Goal: Task Accomplishment & Management: Manage account settings

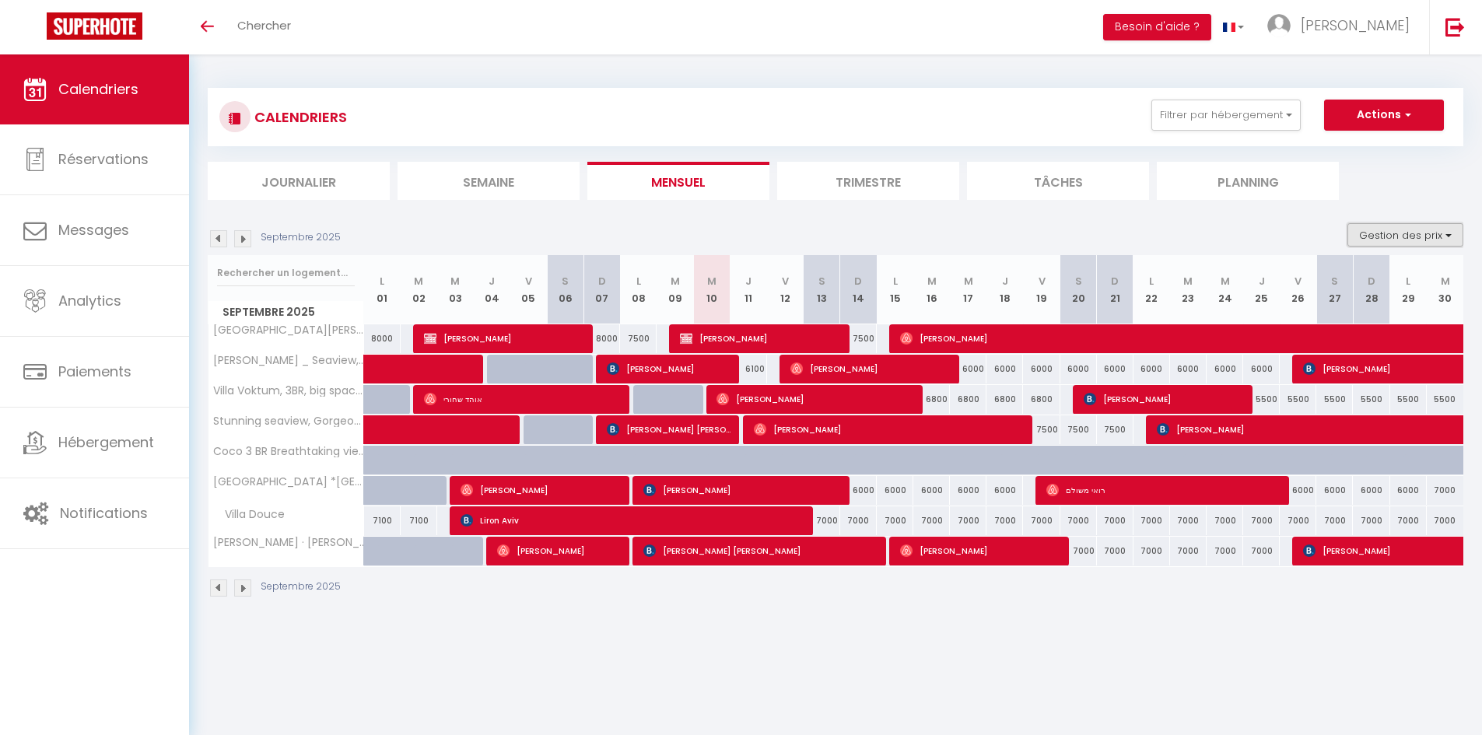
click at [1365, 236] on button "Gestion des prix" at bounding box center [1405, 234] width 116 height 23
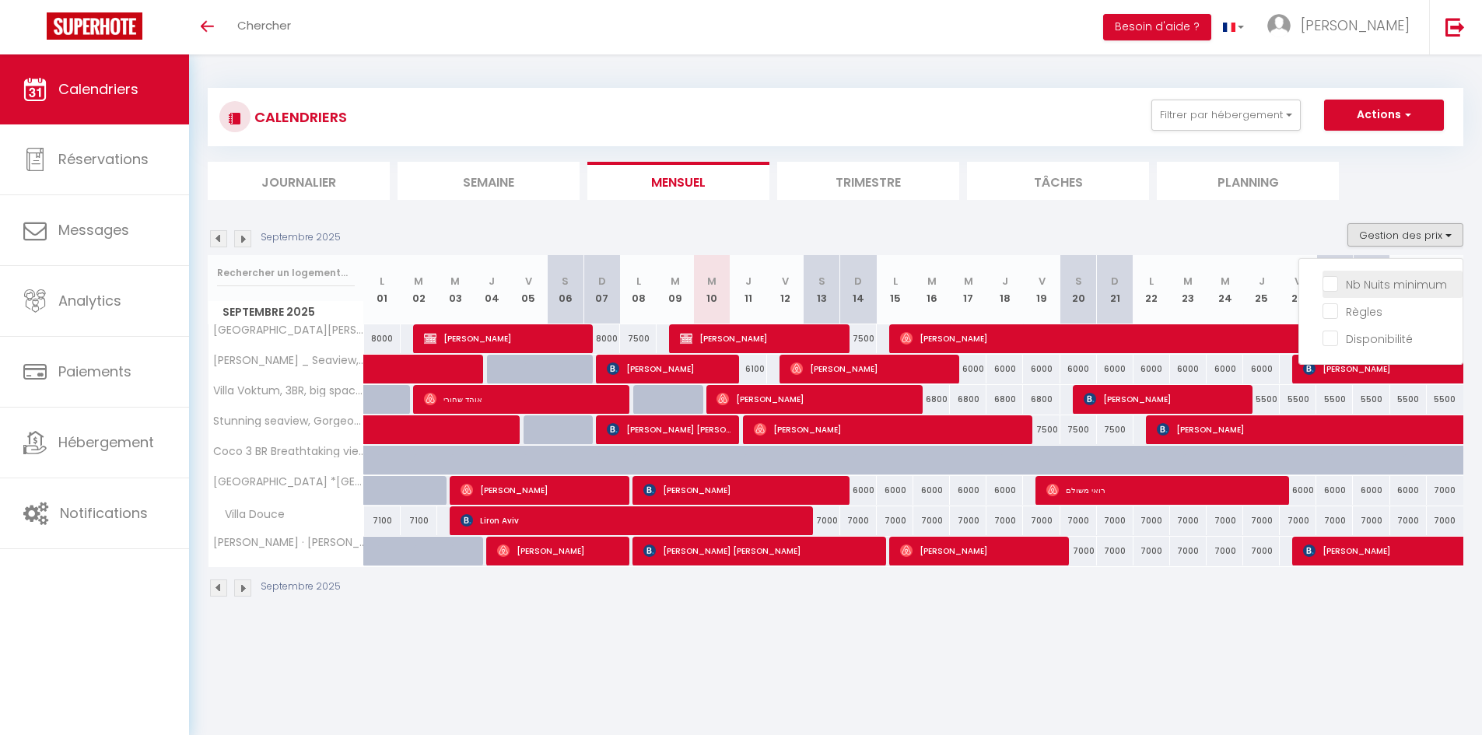
click at [1343, 285] on input "Nb Nuits minimum" at bounding box center [1393, 283] width 140 height 16
checkbox input "true"
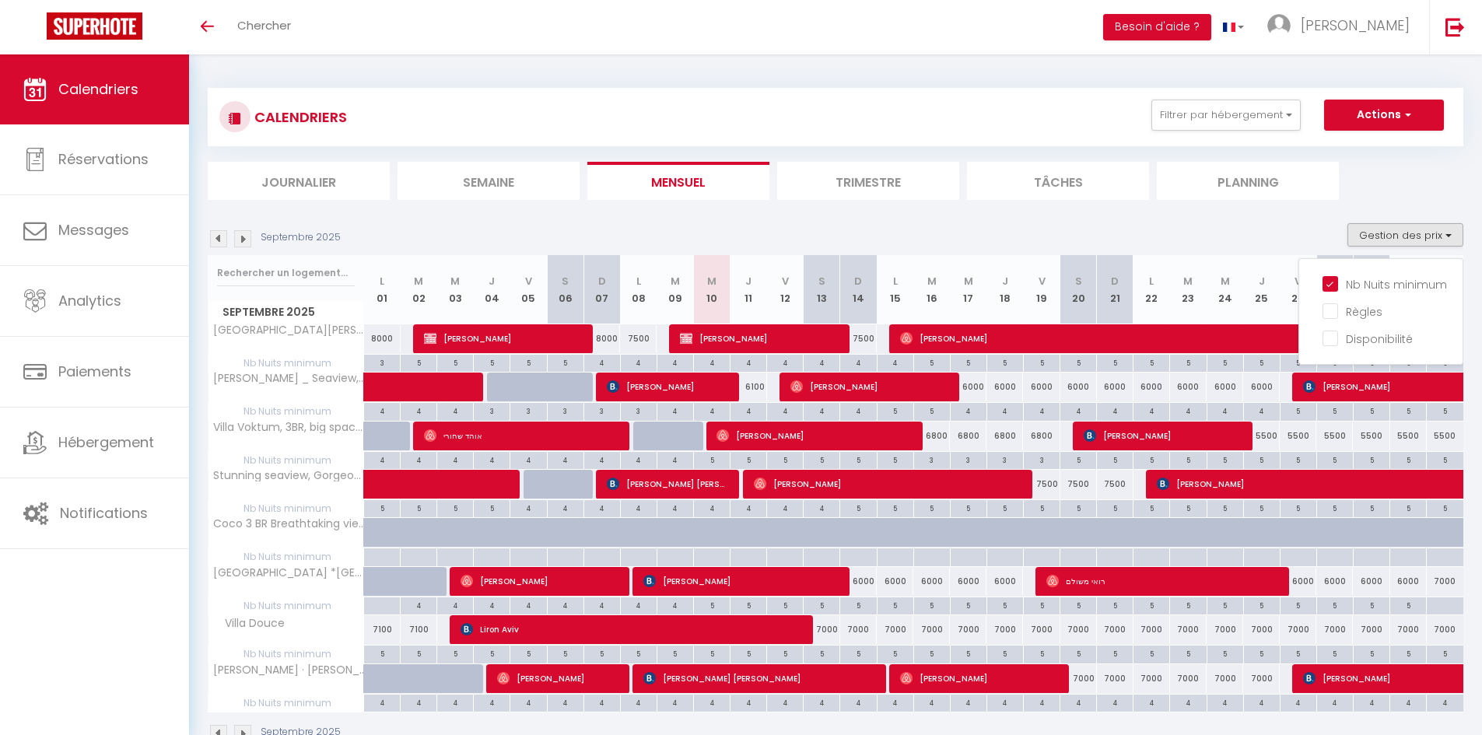
scroll to position [54, 0]
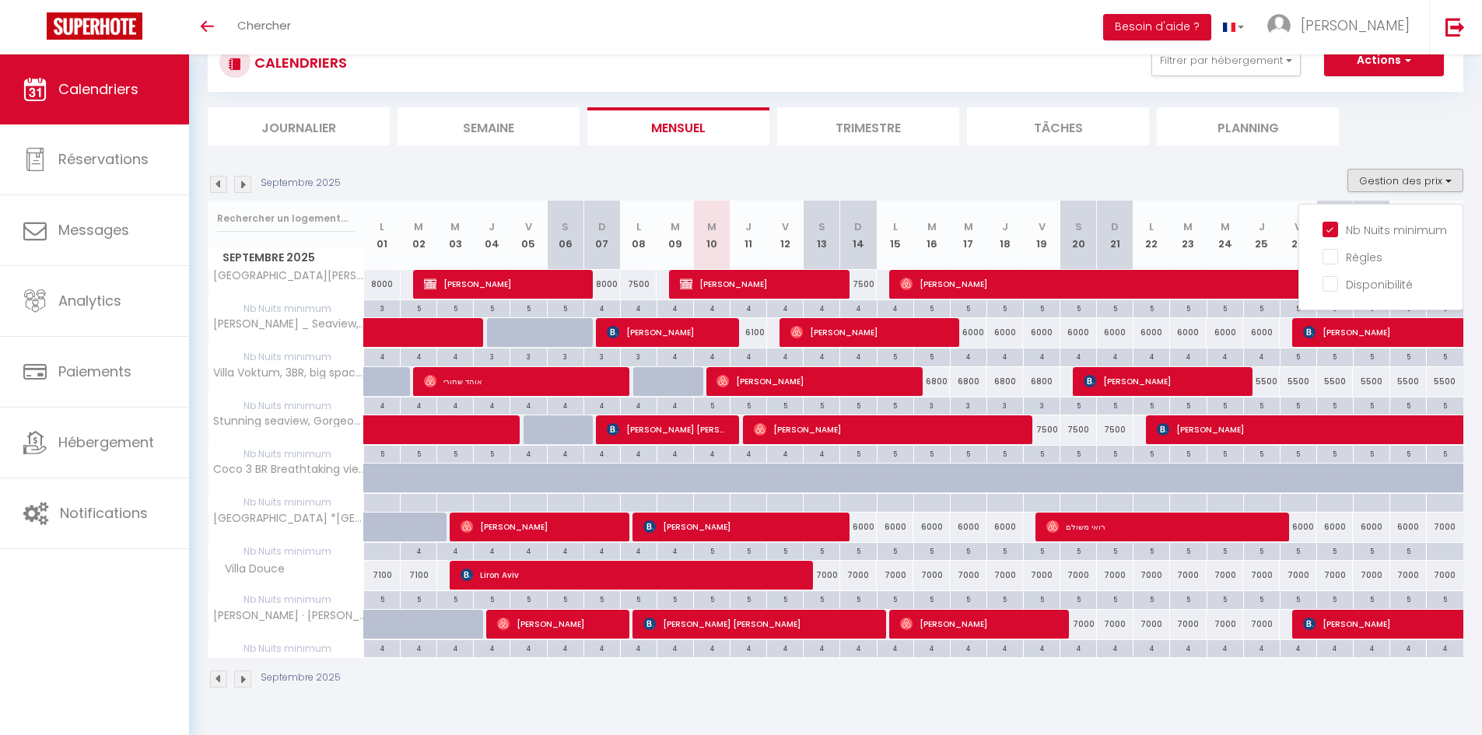
drag, startPoint x: 1243, startPoint y: 149, endPoint x: 1257, endPoint y: 125, distance: 27.9
click at [1243, 149] on div "CALENDRIERS Filtrer par hébergement [GEOGRAPHIC_DATA][PERSON_NAME] _ Nature, Pr…" at bounding box center [836, 361] width 1256 height 685
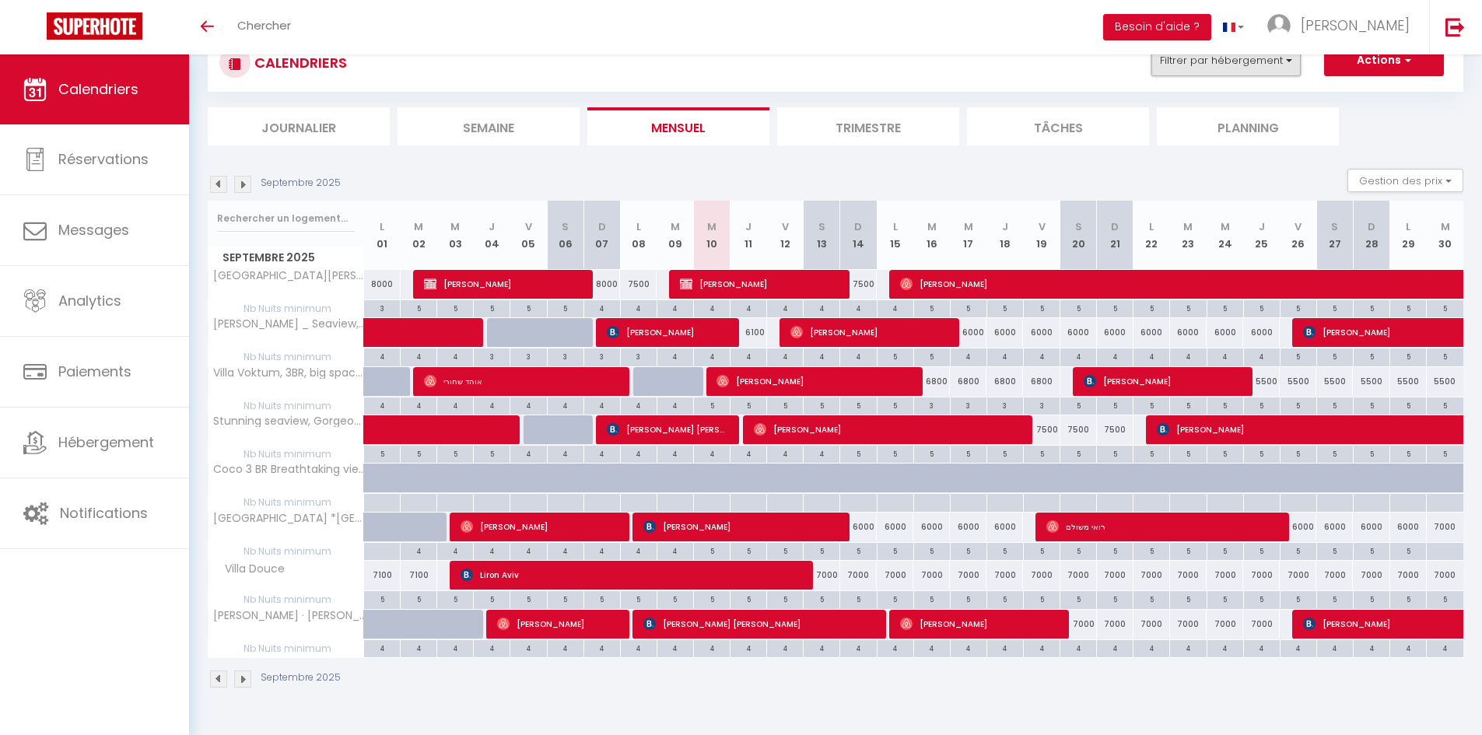
click at [1237, 68] on button "Filtrer par hébergement" at bounding box center [1225, 60] width 149 height 31
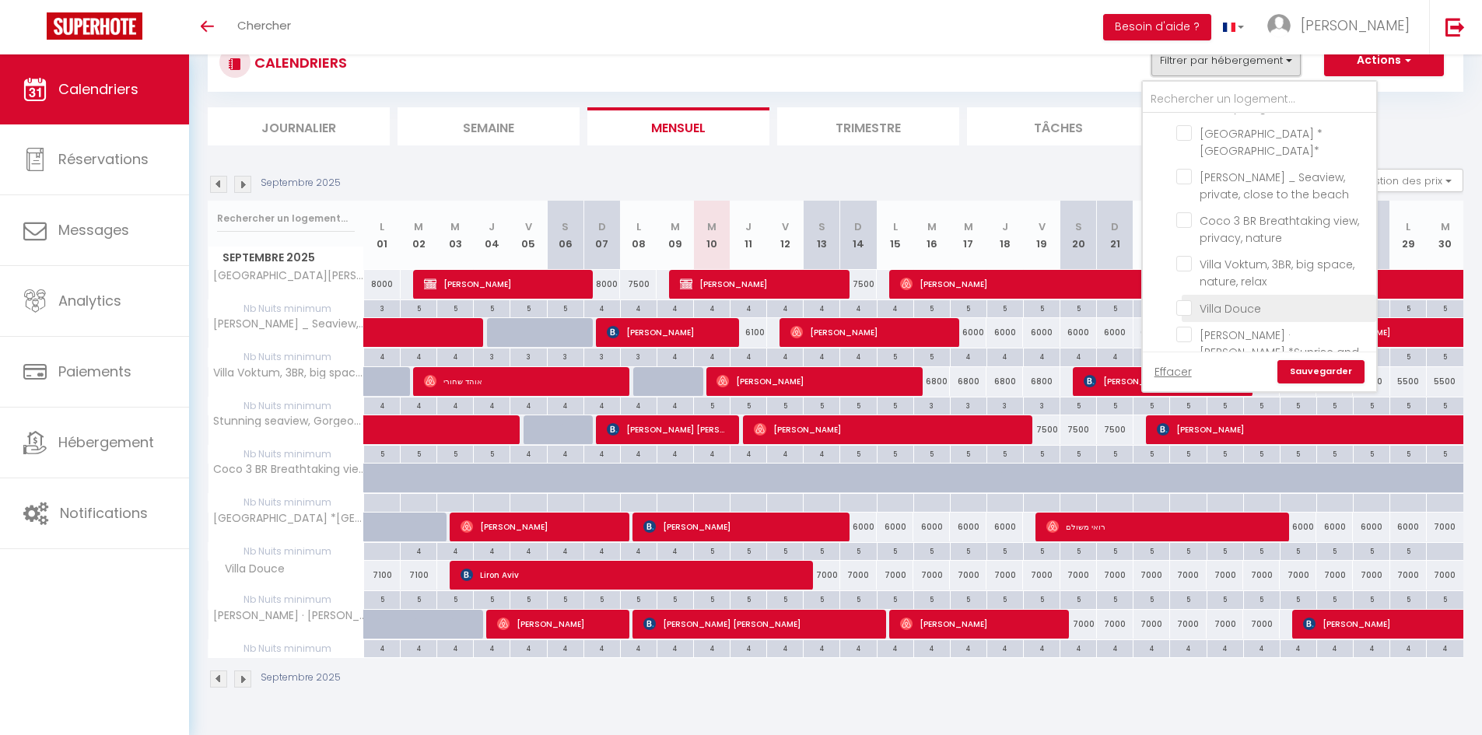
scroll to position [111, 0]
click at [1211, 295] on input "[PERSON_NAME] · [PERSON_NAME] *Sunrise and Luxe *" at bounding box center [1273, 303] width 194 height 16
checkbox input "true"
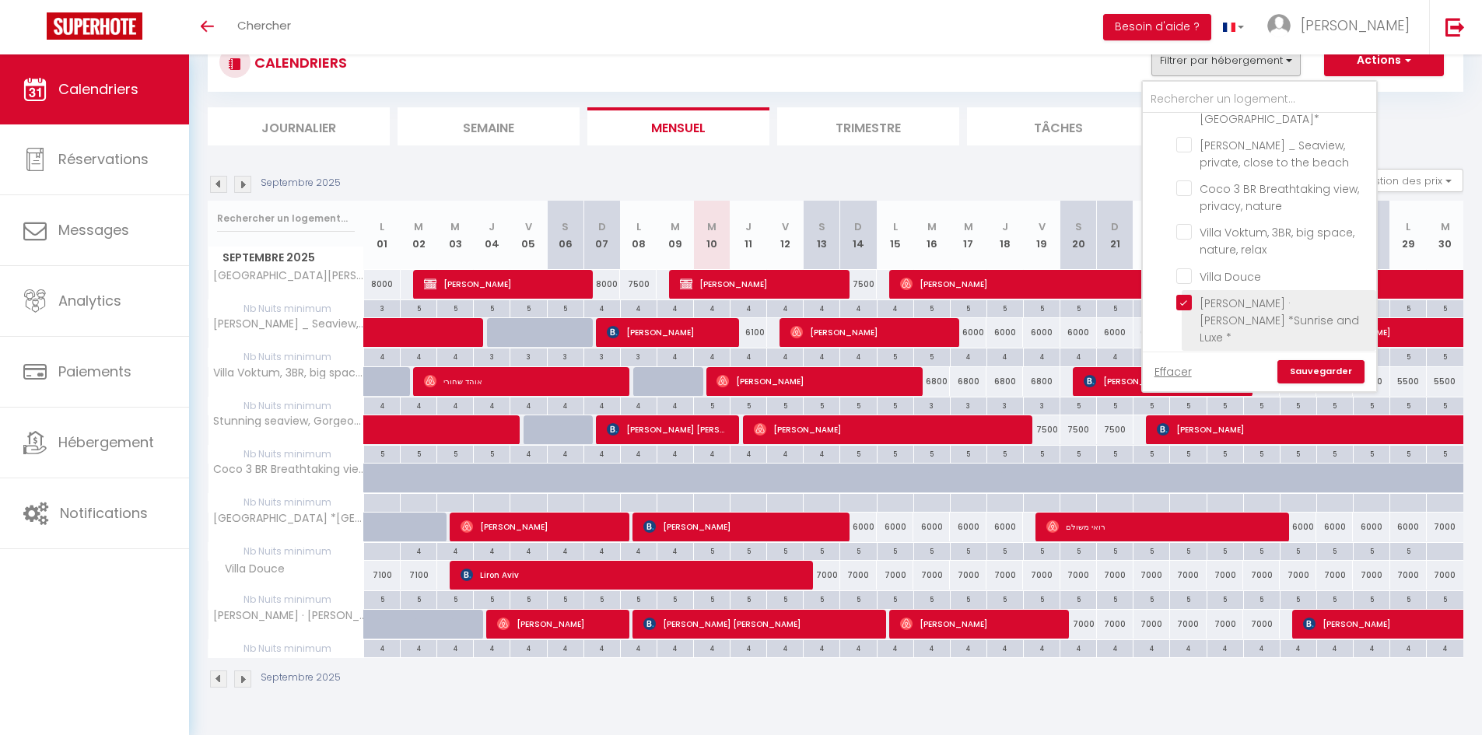
checkbox input "false"
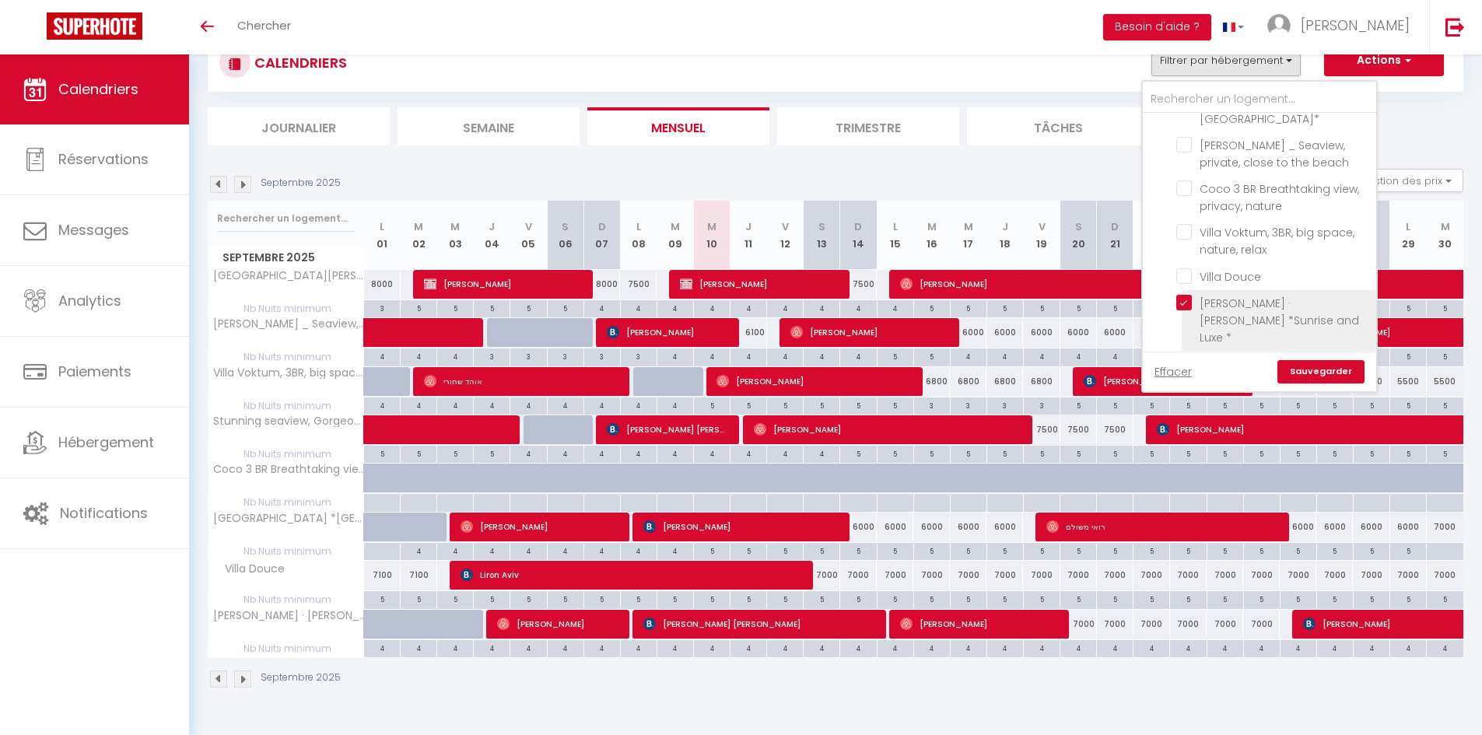
checkbox input "false"
click at [1305, 373] on link "Sauvegarder" at bounding box center [1320, 371] width 87 height 23
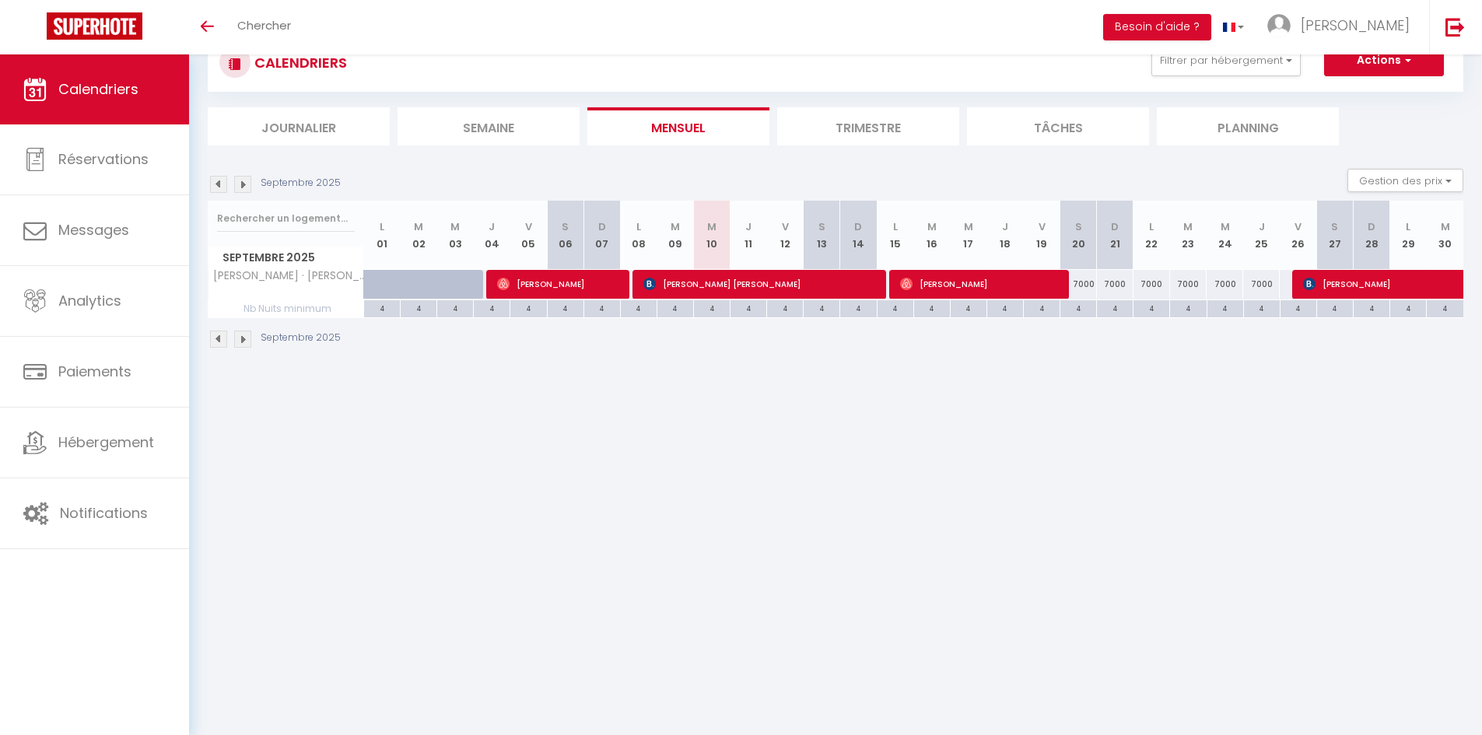
click at [239, 344] on img at bounding box center [242, 339] width 17 height 17
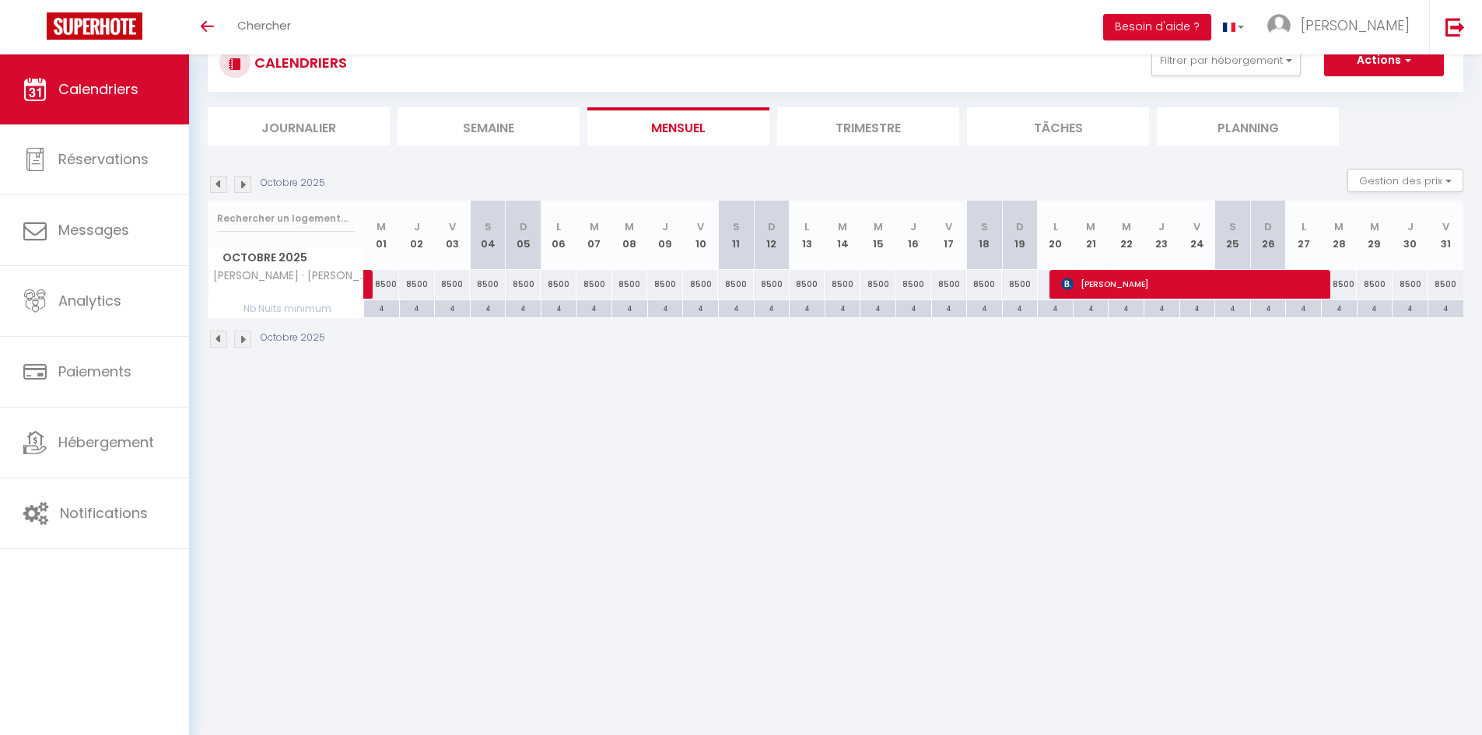
click at [239, 342] on img at bounding box center [242, 339] width 17 height 17
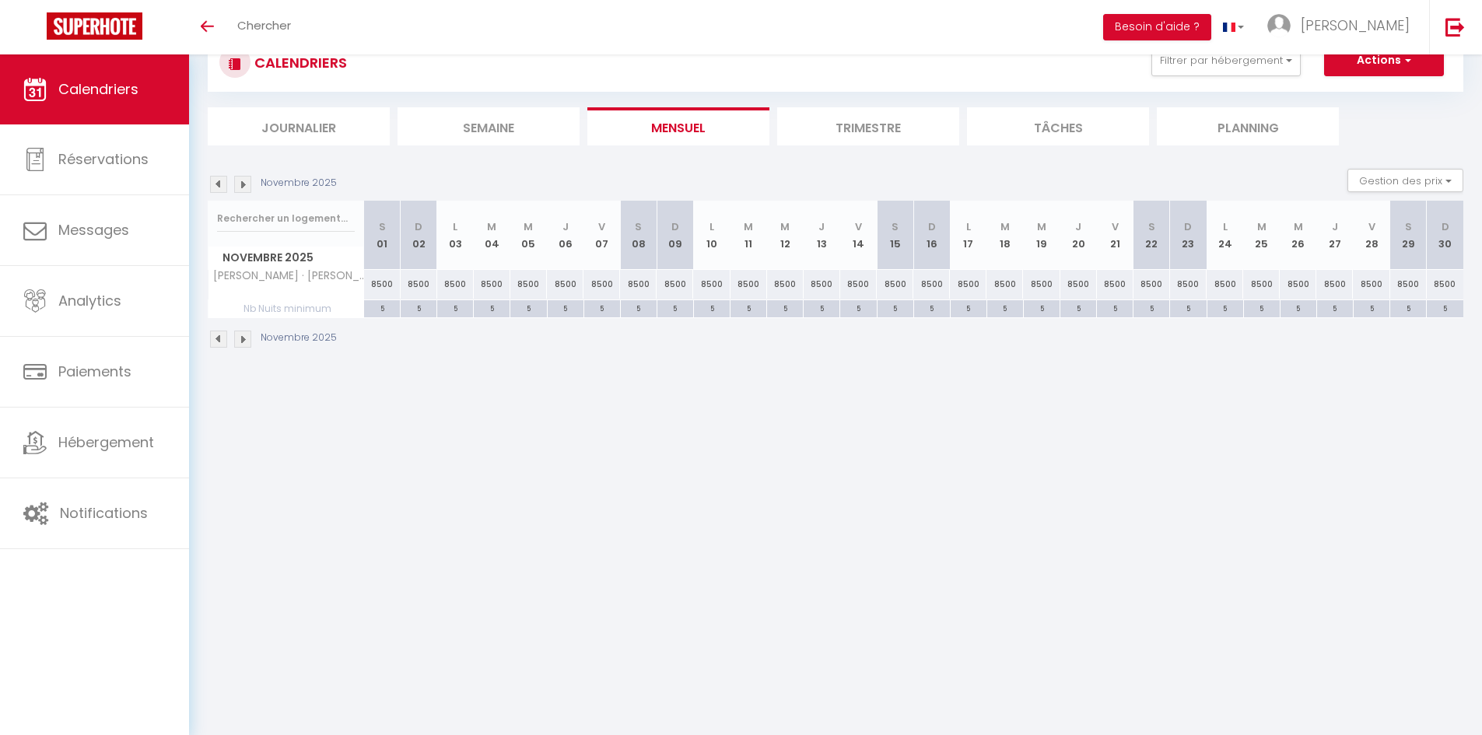
click at [219, 339] on img at bounding box center [218, 339] width 17 height 17
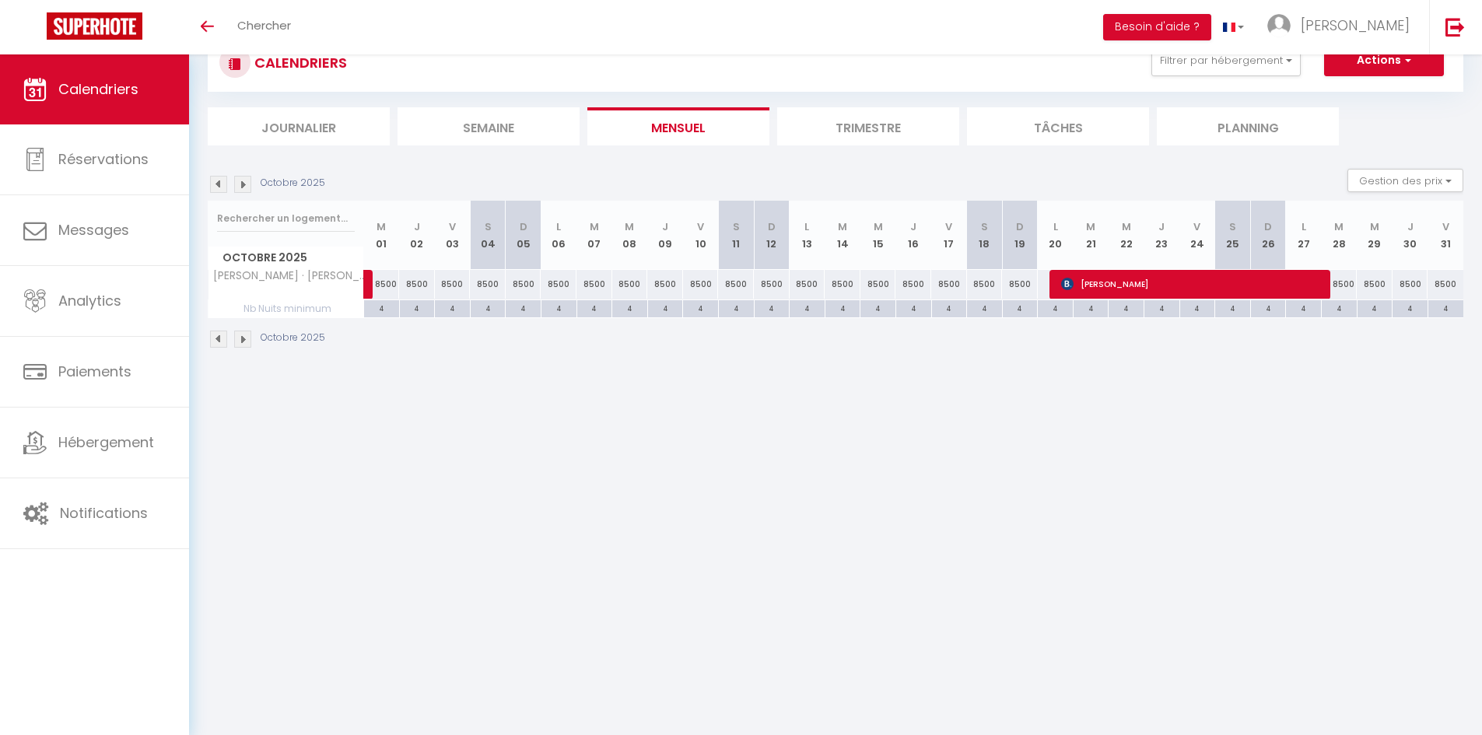
click at [219, 339] on img at bounding box center [218, 339] width 17 height 17
